Goal: Check status

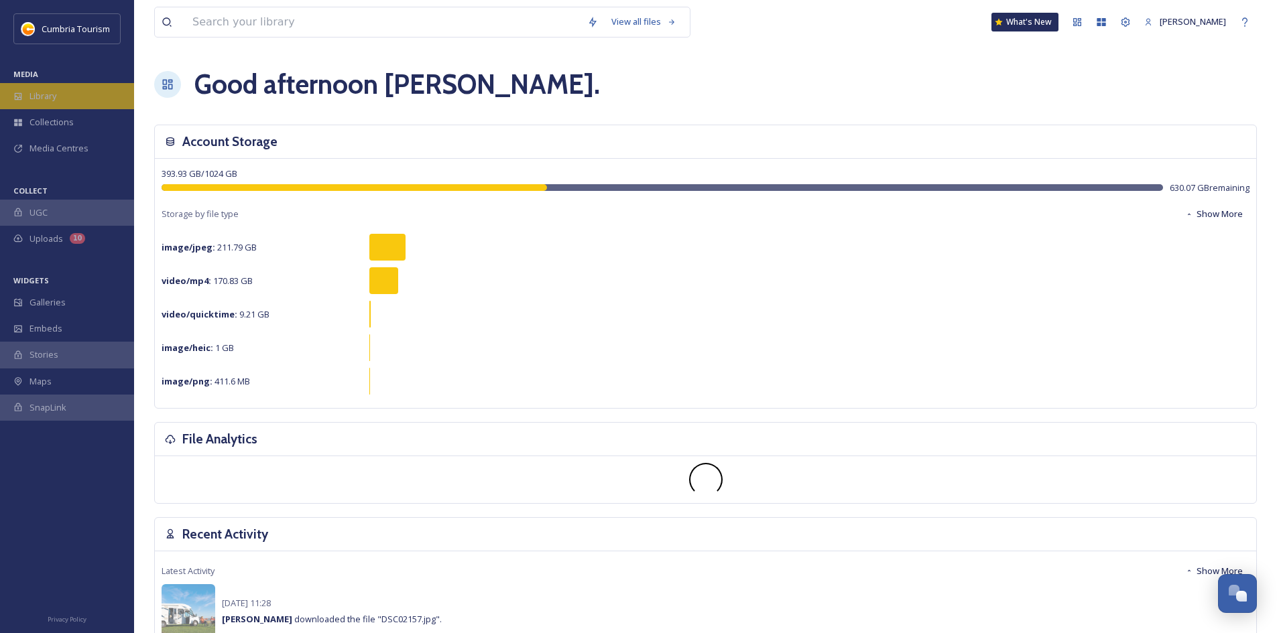
click at [52, 96] on span "Library" at bounding box center [42, 96] width 27 height 13
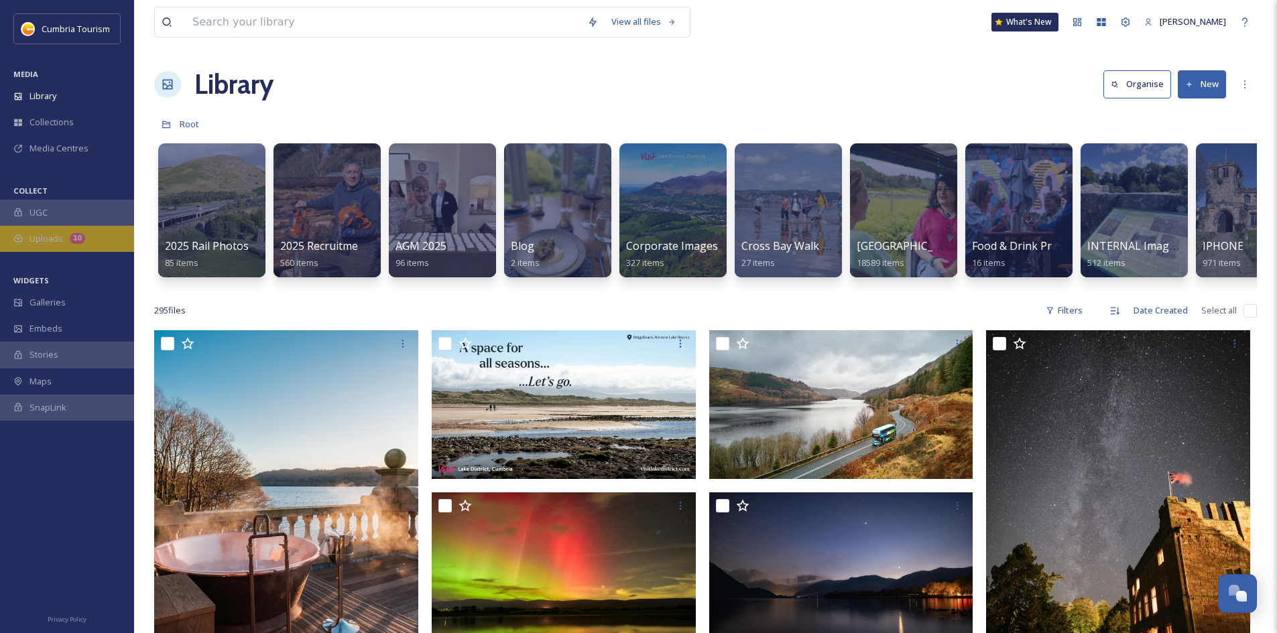
click at [72, 229] on div "Uploads 10" at bounding box center [67, 239] width 134 height 26
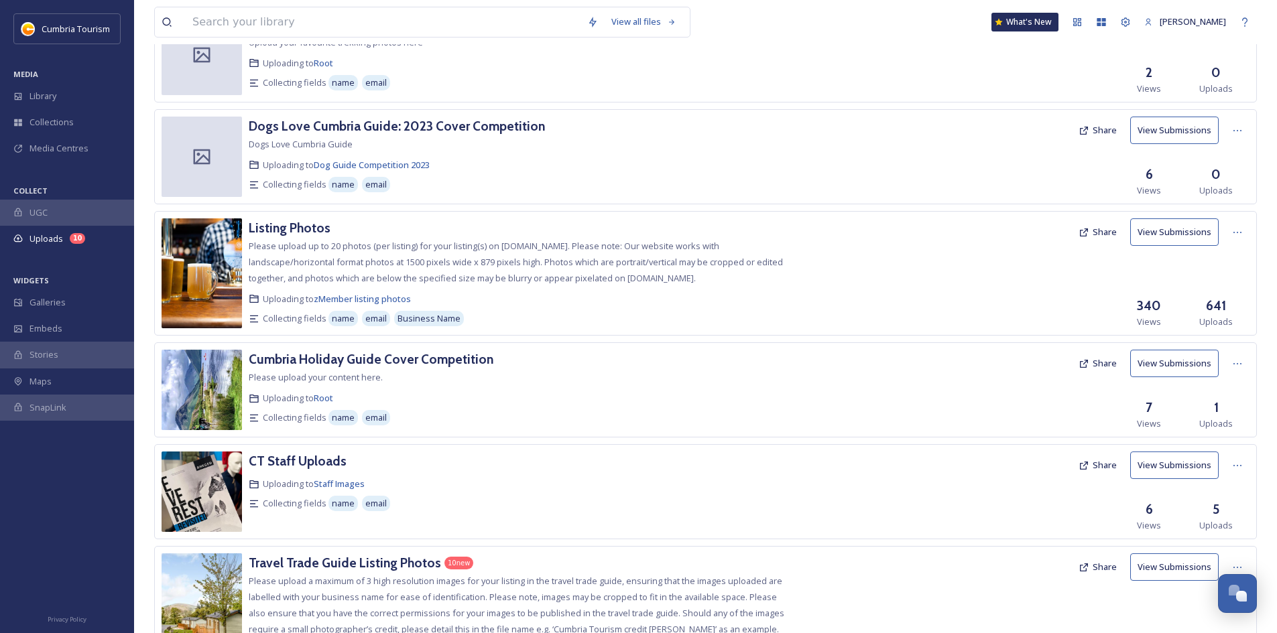
scroll to position [134, 0]
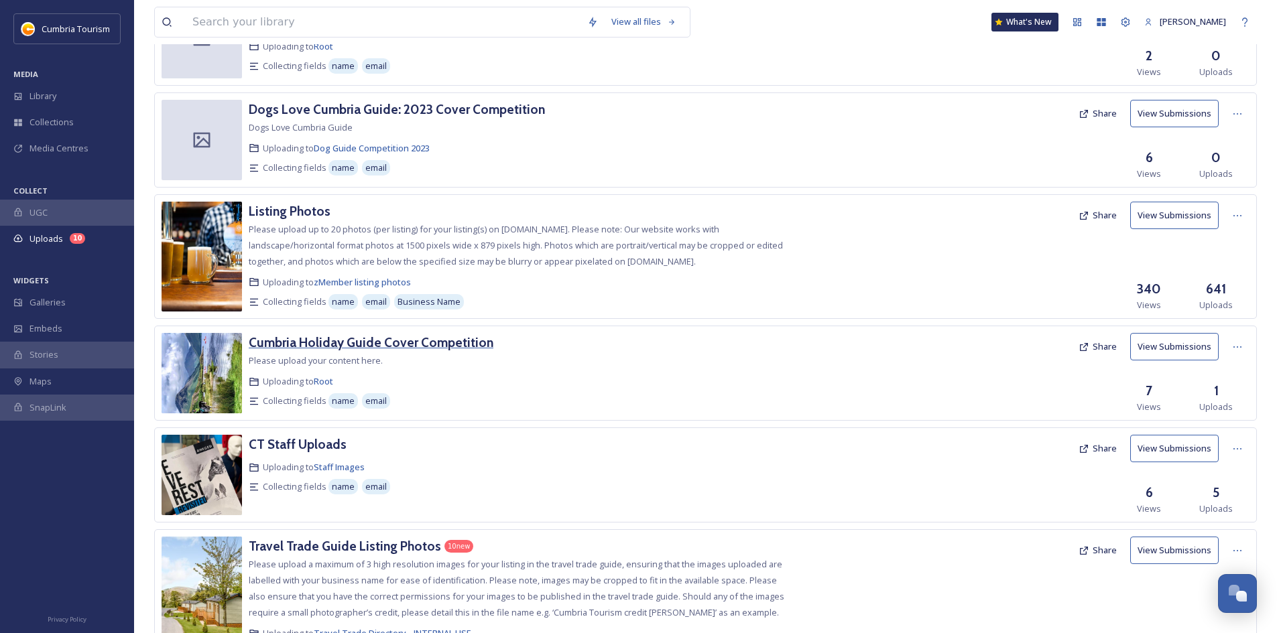
click at [273, 350] on h3 "Cumbria Holiday Guide Cover Competition" at bounding box center [371, 342] width 245 height 16
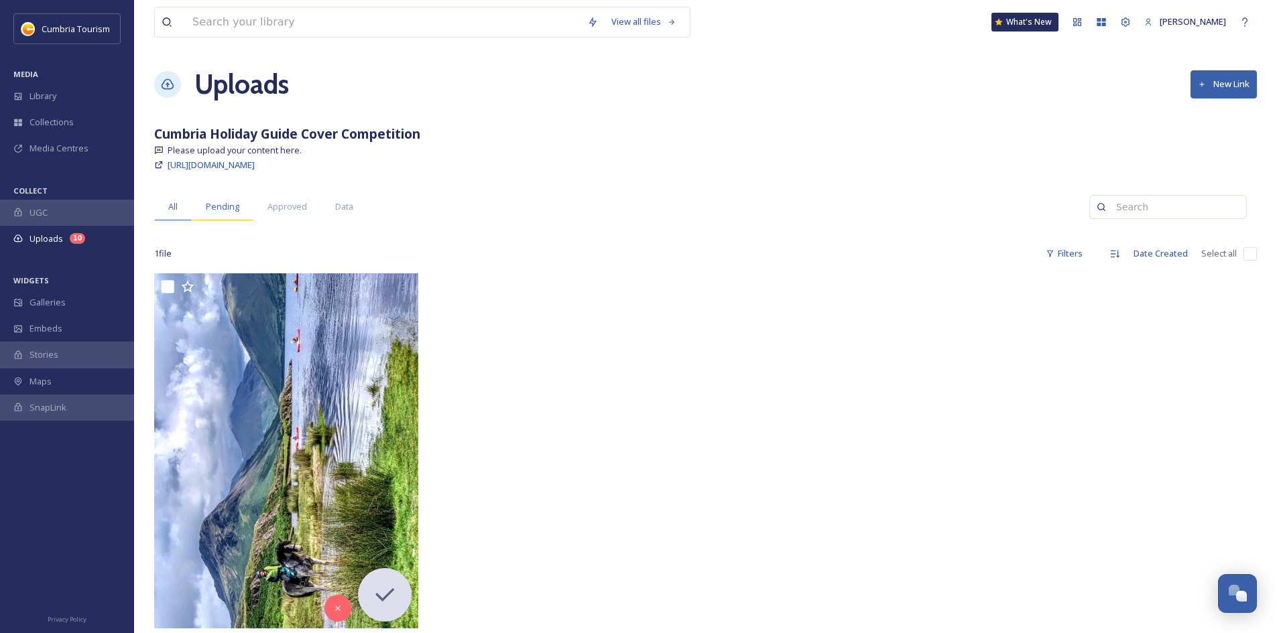
click at [243, 198] on div "Pending" at bounding box center [223, 206] width 62 height 27
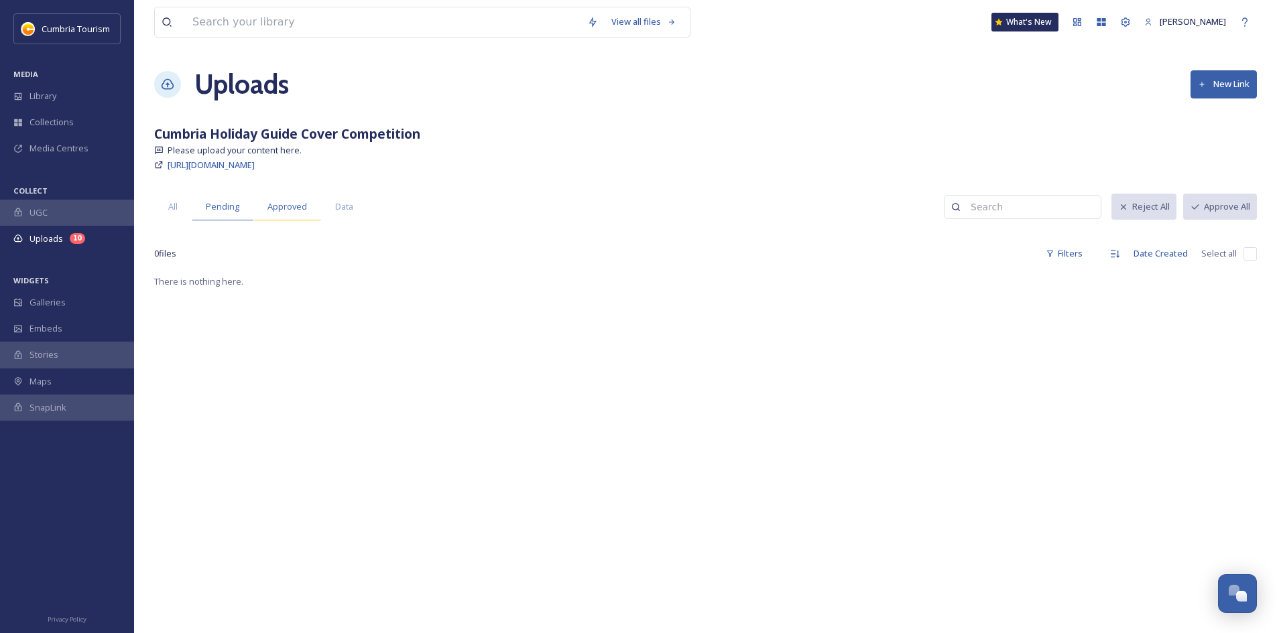
click at [275, 202] on span "Approved" at bounding box center [287, 206] width 40 height 13
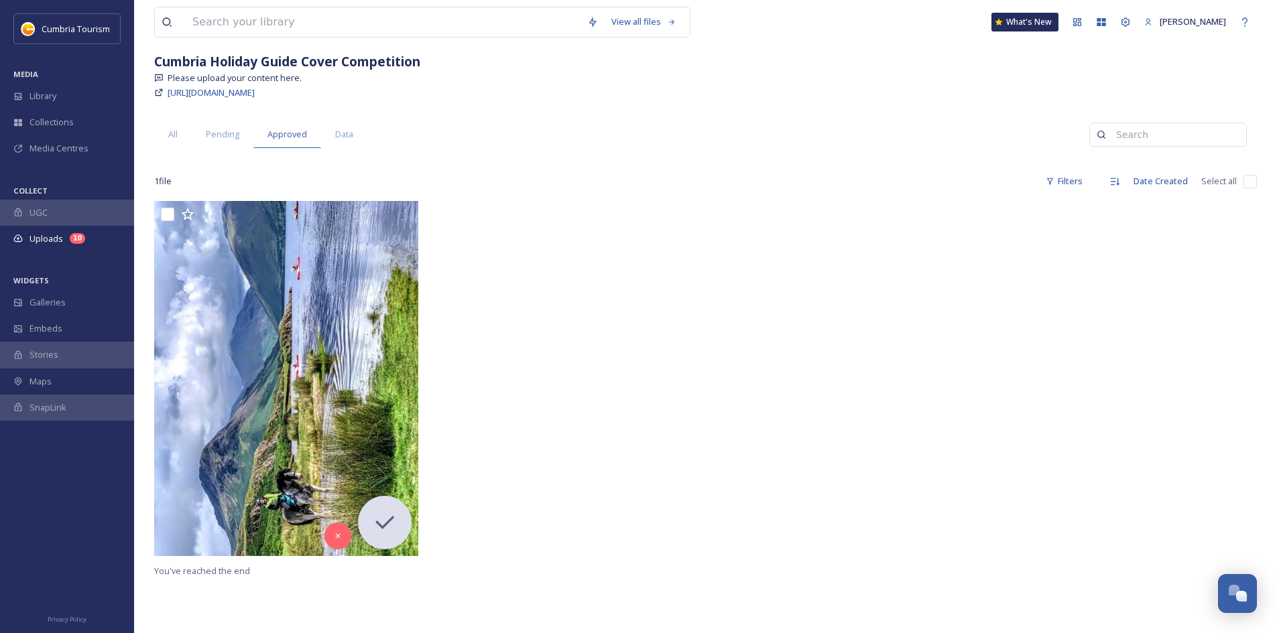
scroll to position [134, 0]
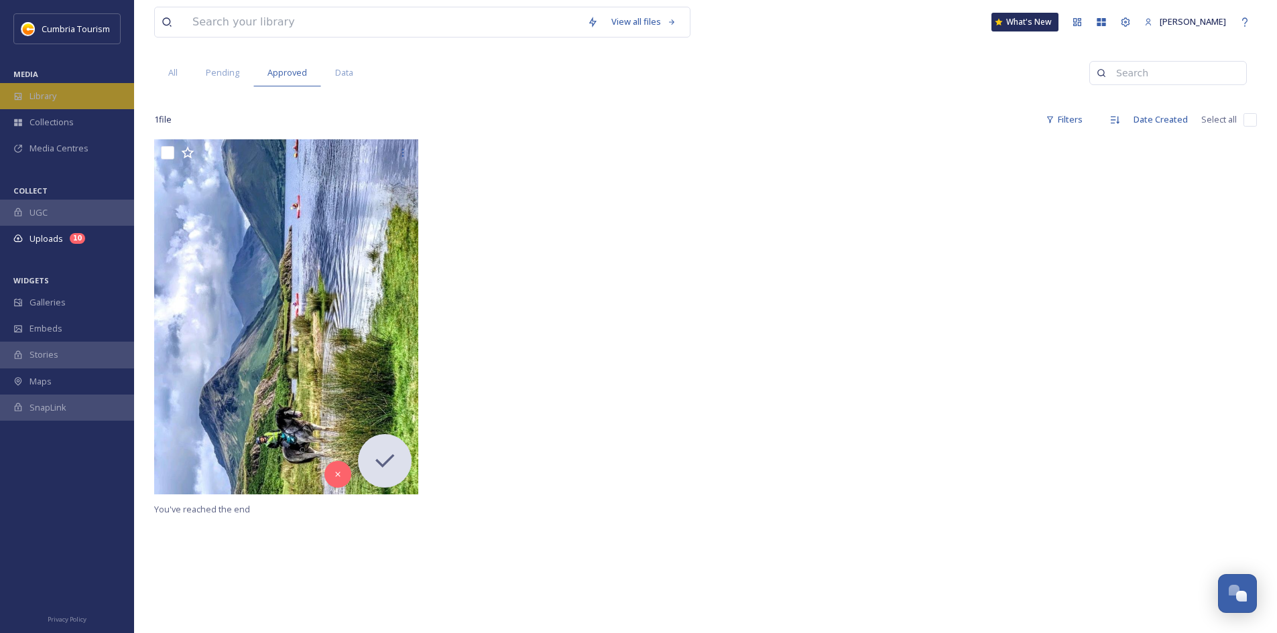
click at [38, 93] on span "Library" at bounding box center [42, 96] width 27 height 13
